Goal: Information Seeking & Learning: Learn about a topic

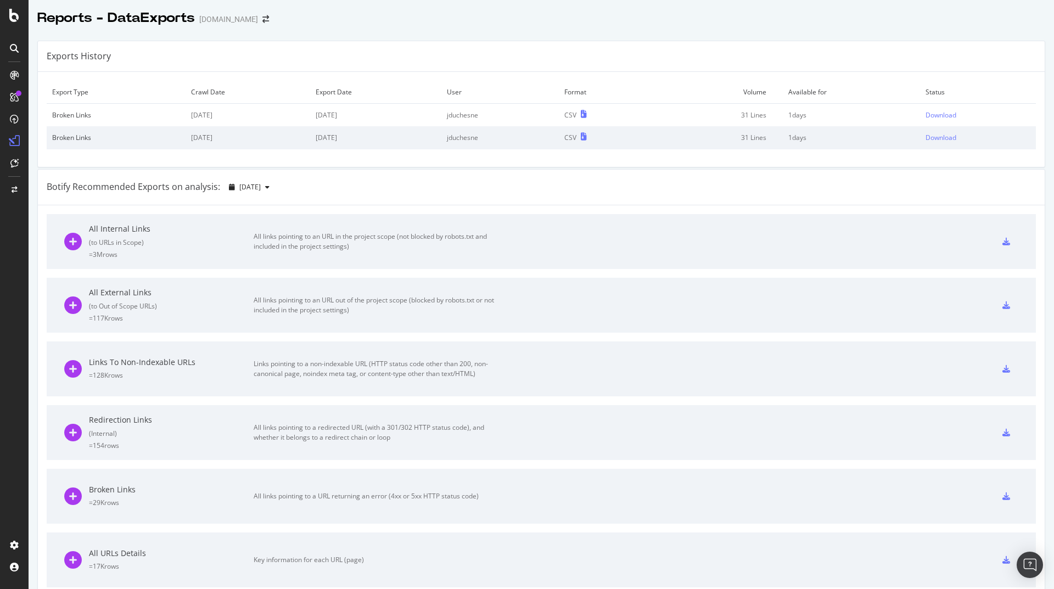
scroll to position [198, 0]
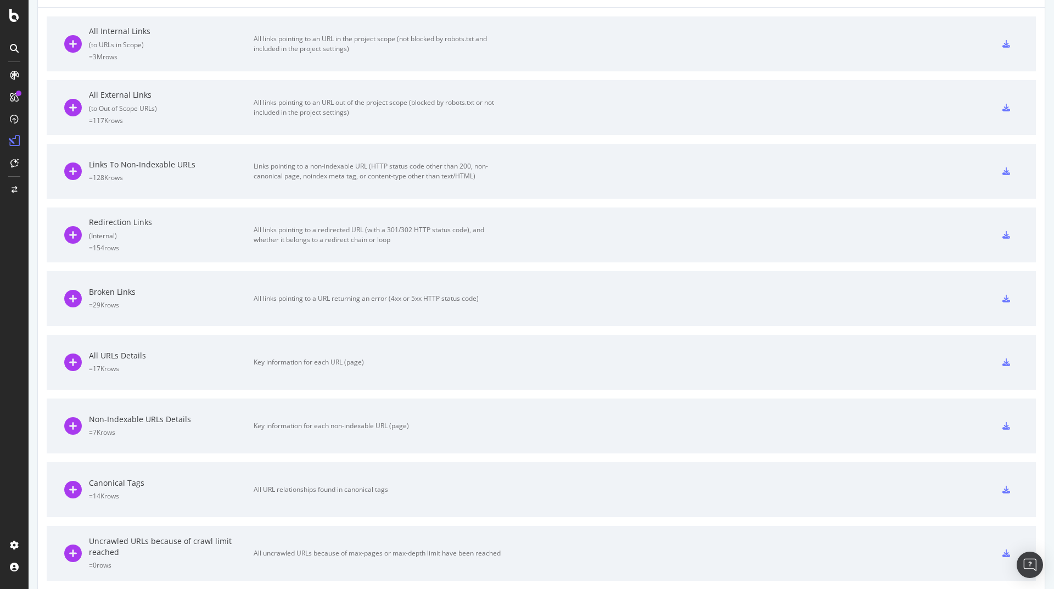
drag, startPoint x: 203, startPoint y: 314, endPoint x: 205, endPoint y: 325, distance: 11.2
click at [205, 325] on div "Broken Links = 29K rows All links pointing to a URL returning an error (4xx or …" at bounding box center [282, 298] width 437 height 55
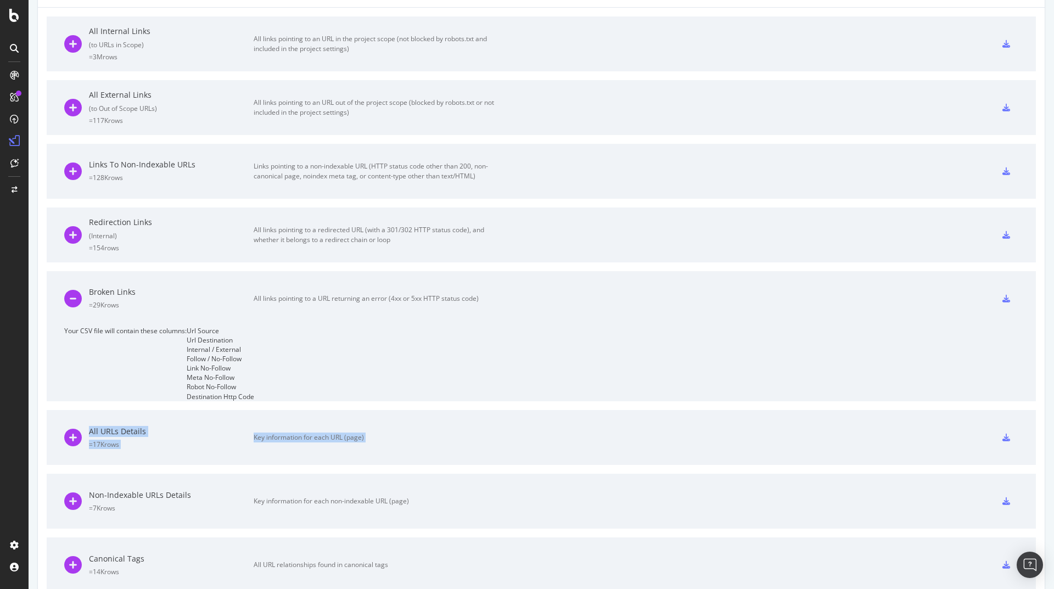
drag, startPoint x: 222, startPoint y: 561, endPoint x: 237, endPoint y: 589, distance: 31.7
click at [230, 579] on div "All Internal Links ( to URLs in Scope ) = 3M rows All links pointing to an URL …" at bounding box center [541, 404] width 1007 height 793
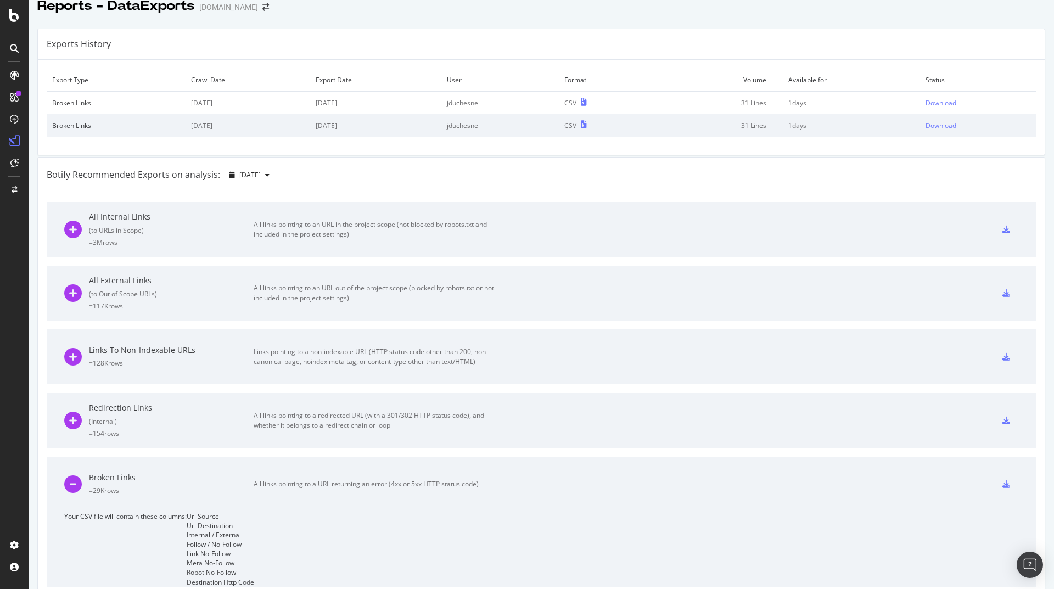
scroll to position [0, 0]
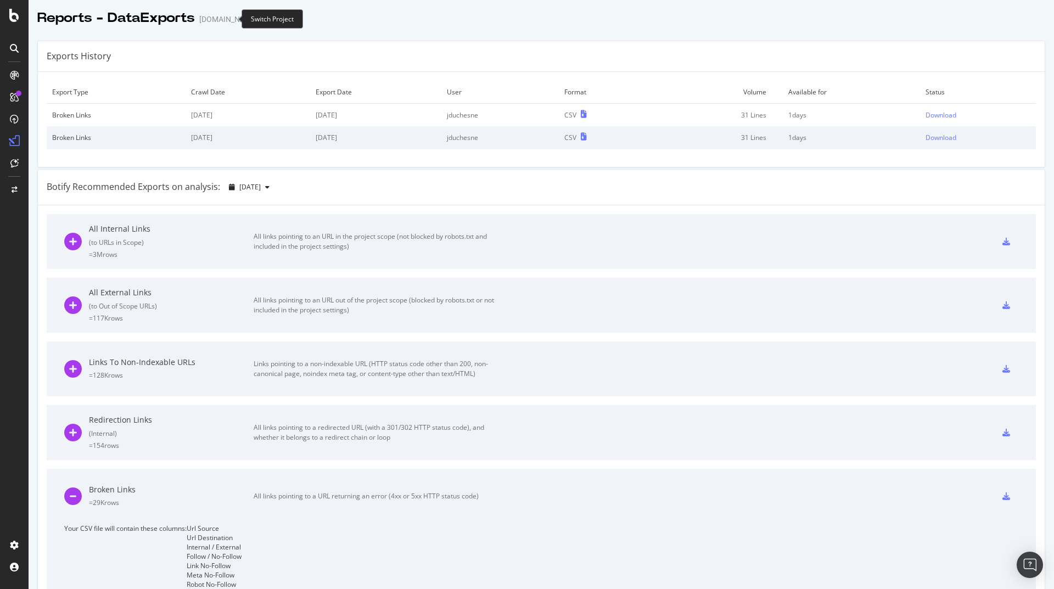
click at [262, 19] on icon "arrow-right-arrow-left" at bounding box center [265, 19] width 7 height 8
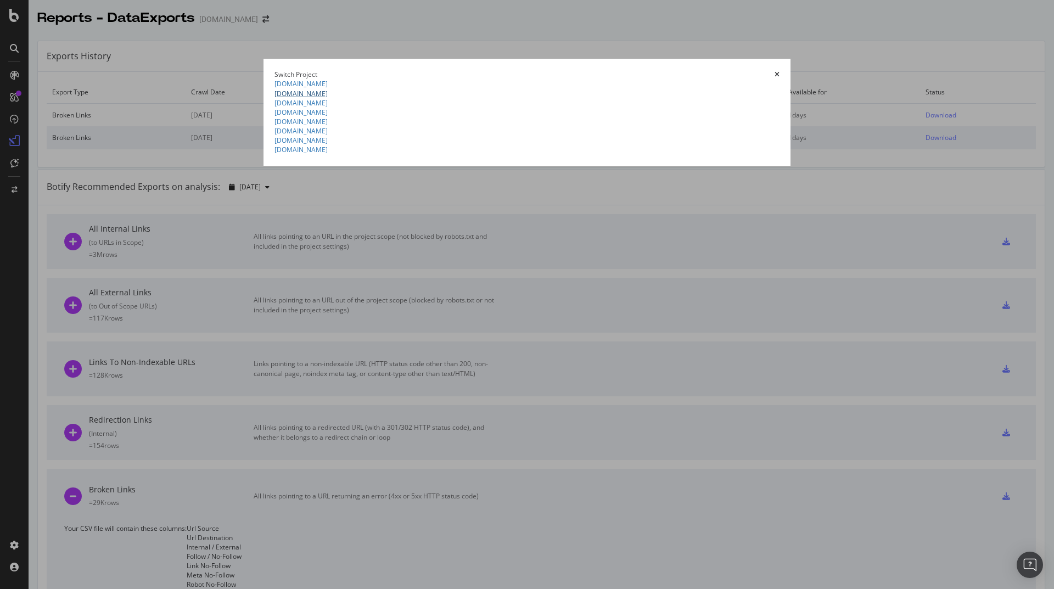
click at [275, 98] on link "[DOMAIN_NAME]" at bounding box center [301, 93] width 53 height 9
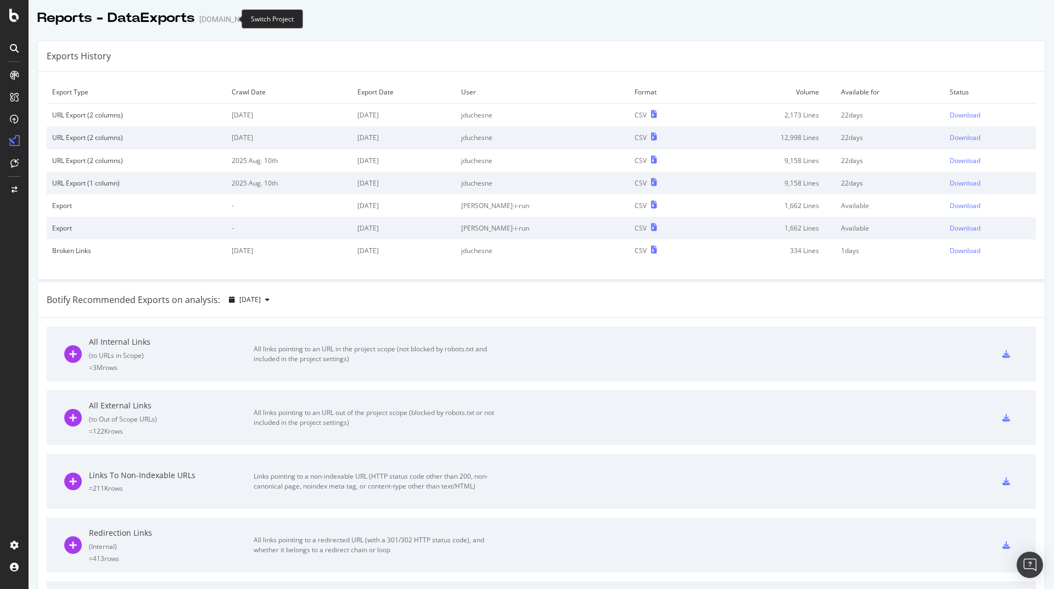
click at [262, 15] on icon "arrow-right-arrow-left" at bounding box center [265, 19] width 7 height 8
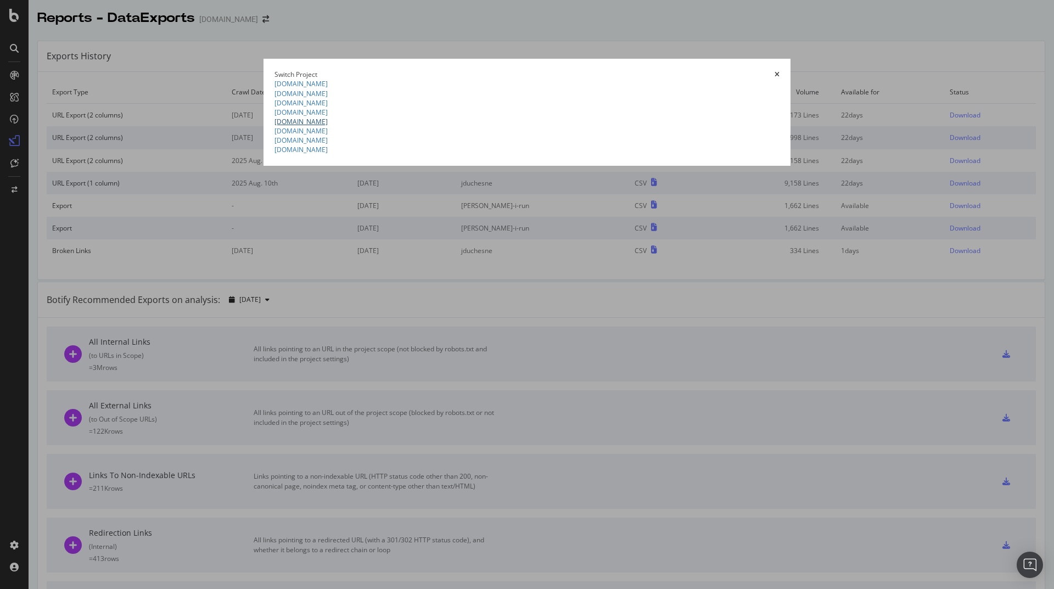
click at [275, 126] on link "[DOMAIN_NAME]" at bounding box center [301, 121] width 53 height 9
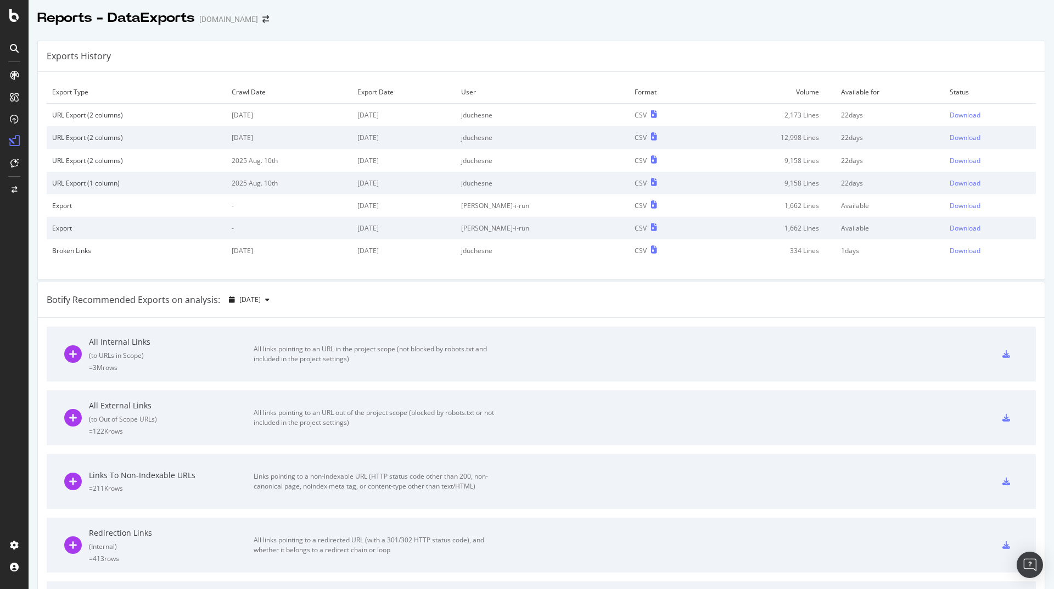
click at [230, 23] on div "Reports - DataExports [DOMAIN_NAME]" at bounding box center [158, 18] width 243 height 19
click at [262, 19] on icon "arrow-right-arrow-left" at bounding box center [265, 19] width 7 height 8
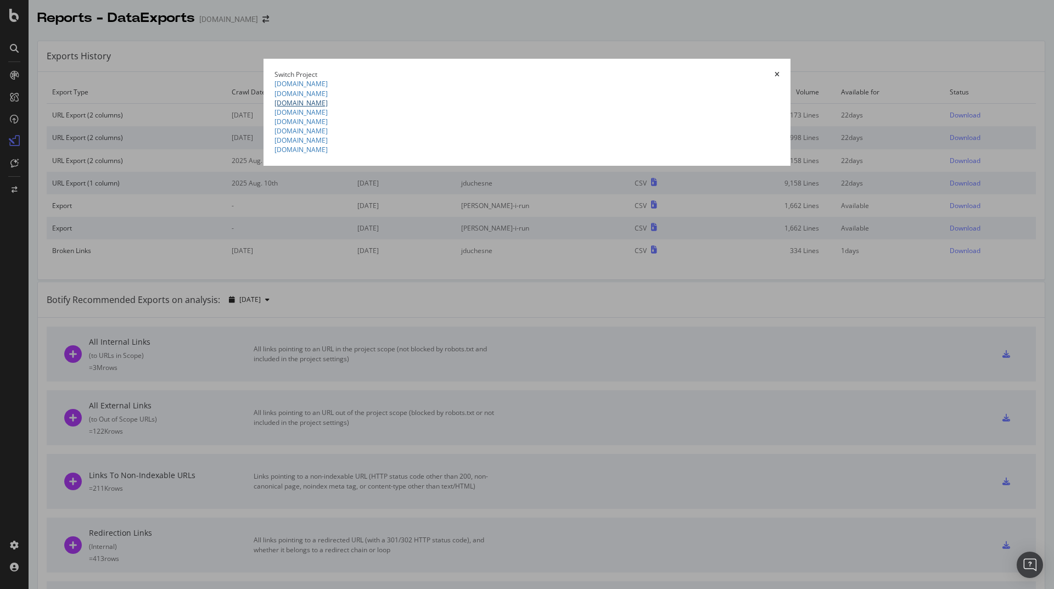
click at [275, 108] on link "[DOMAIN_NAME]" at bounding box center [301, 102] width 53 height 9
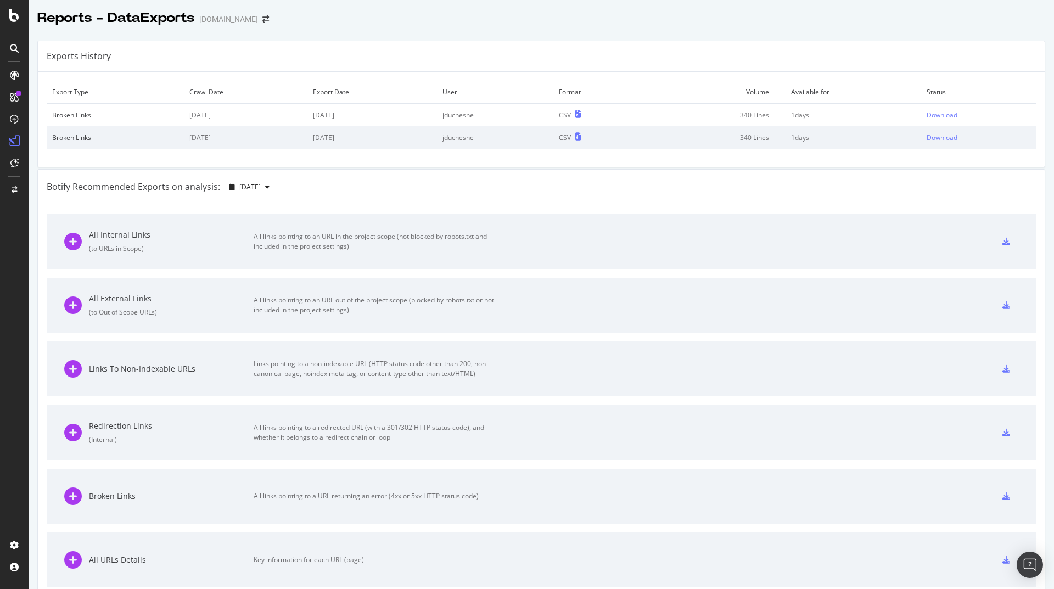
scroll to position [66, 0]
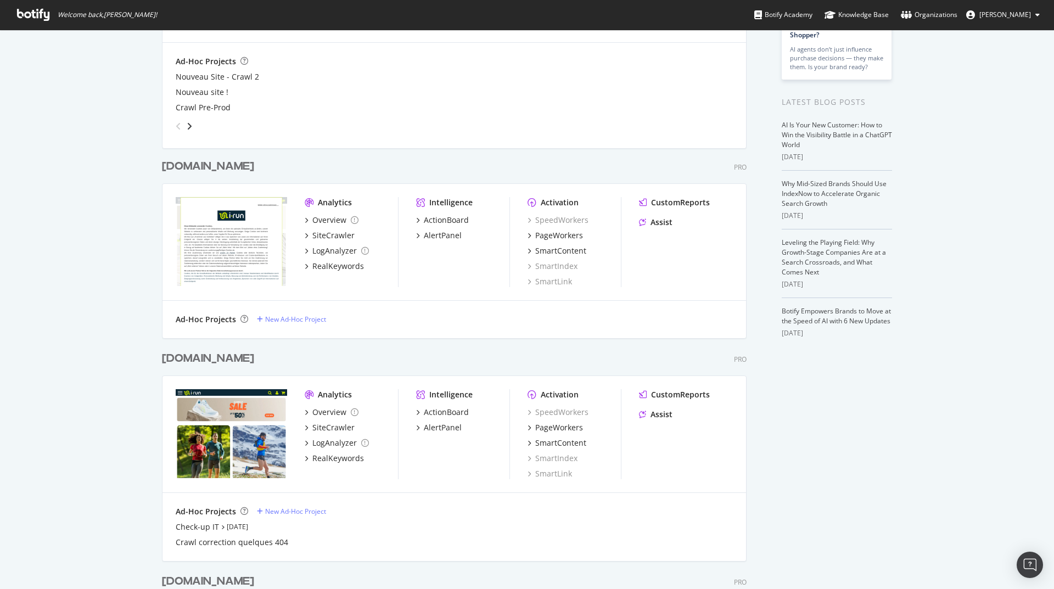
scroll to position [132, 0]
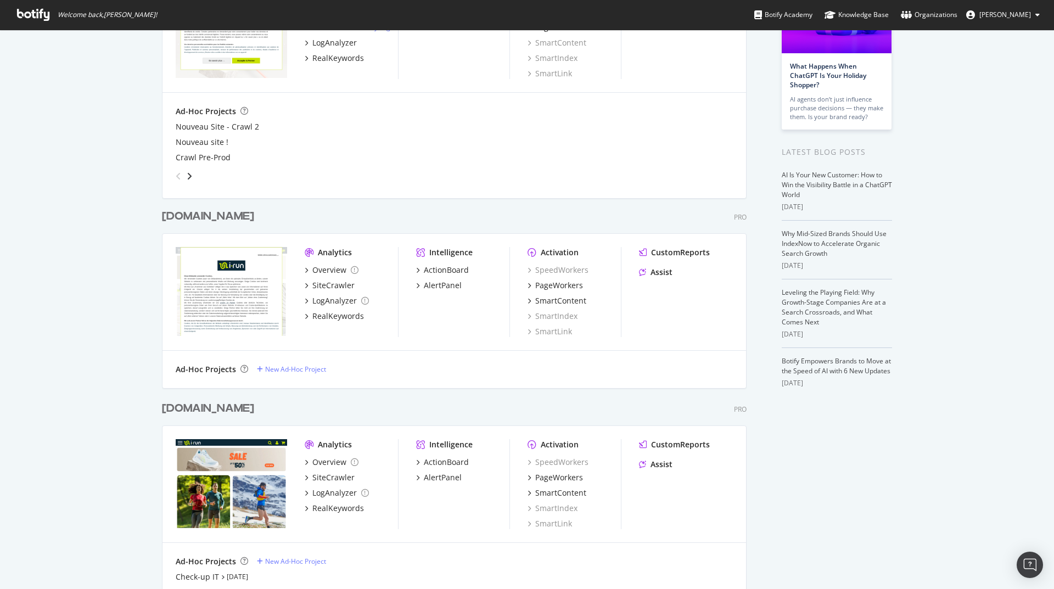
click at [179, 217] on div "[DOMAIN_NAME]" at bounding box center [208, 217] width 92 height 16
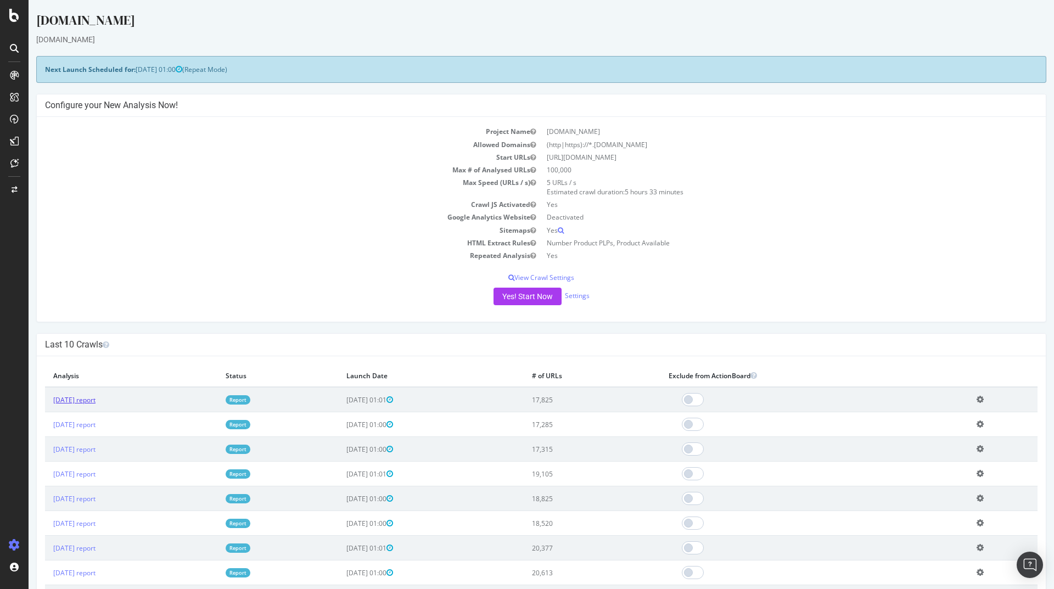
click at [96, 400] on link "2025 Aug. 23rd report" at bounding box center [74, 399] width 42 height 9
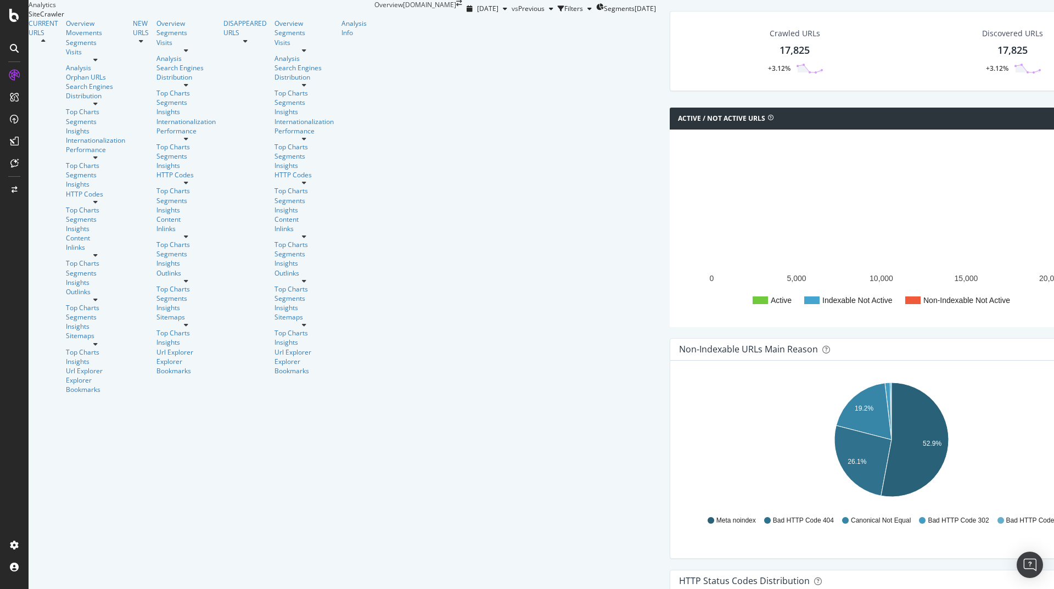
scroll to position [213, 0]
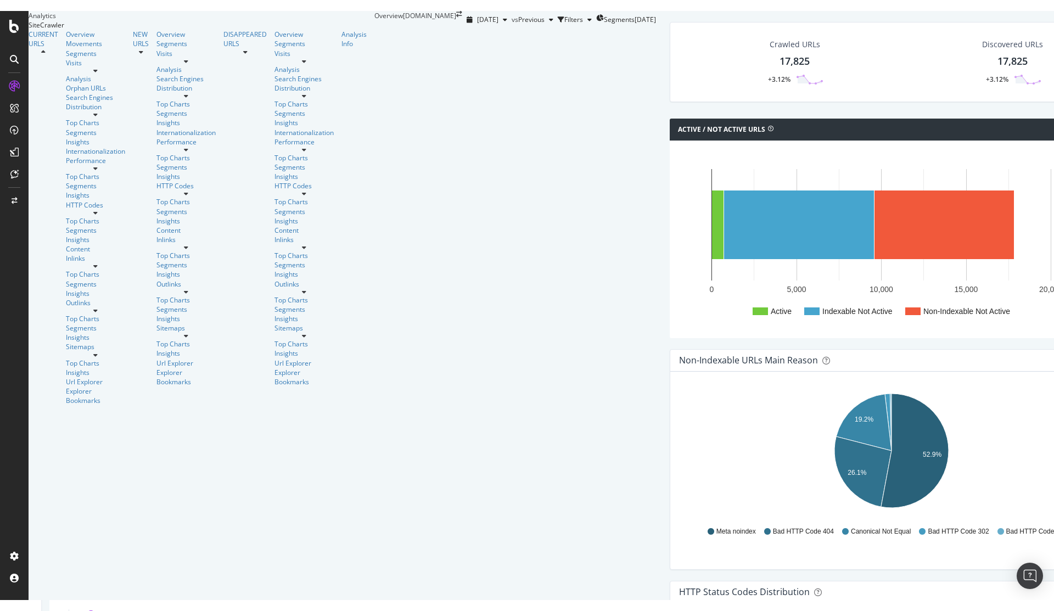
scroll to position [411, 0]
